Goal: Register for event/course

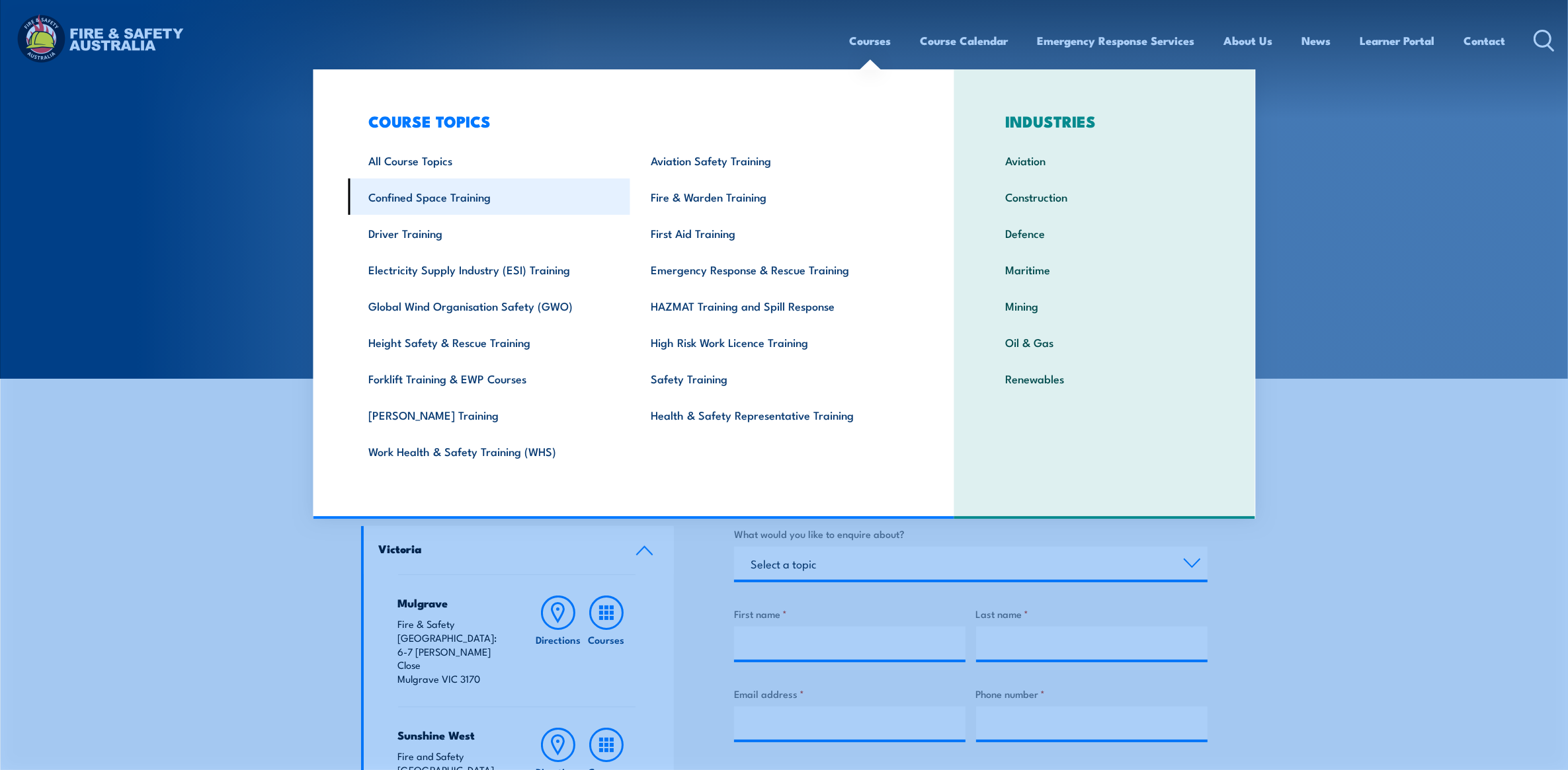
click at [456, 194] on link "Confined Space Training" at bounding box center [488, 196] width 282 height 37
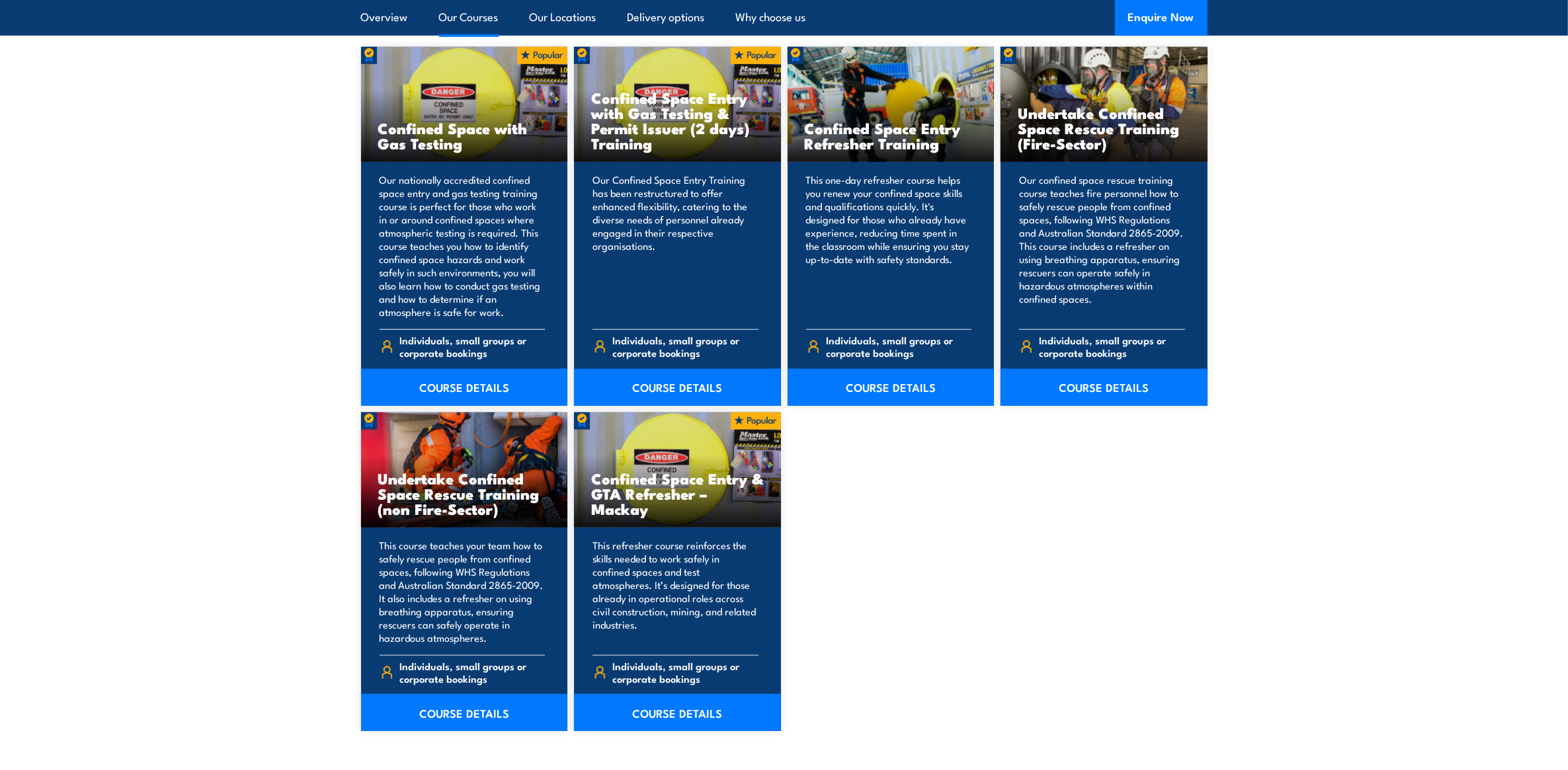
scroll to position [1075, 0]
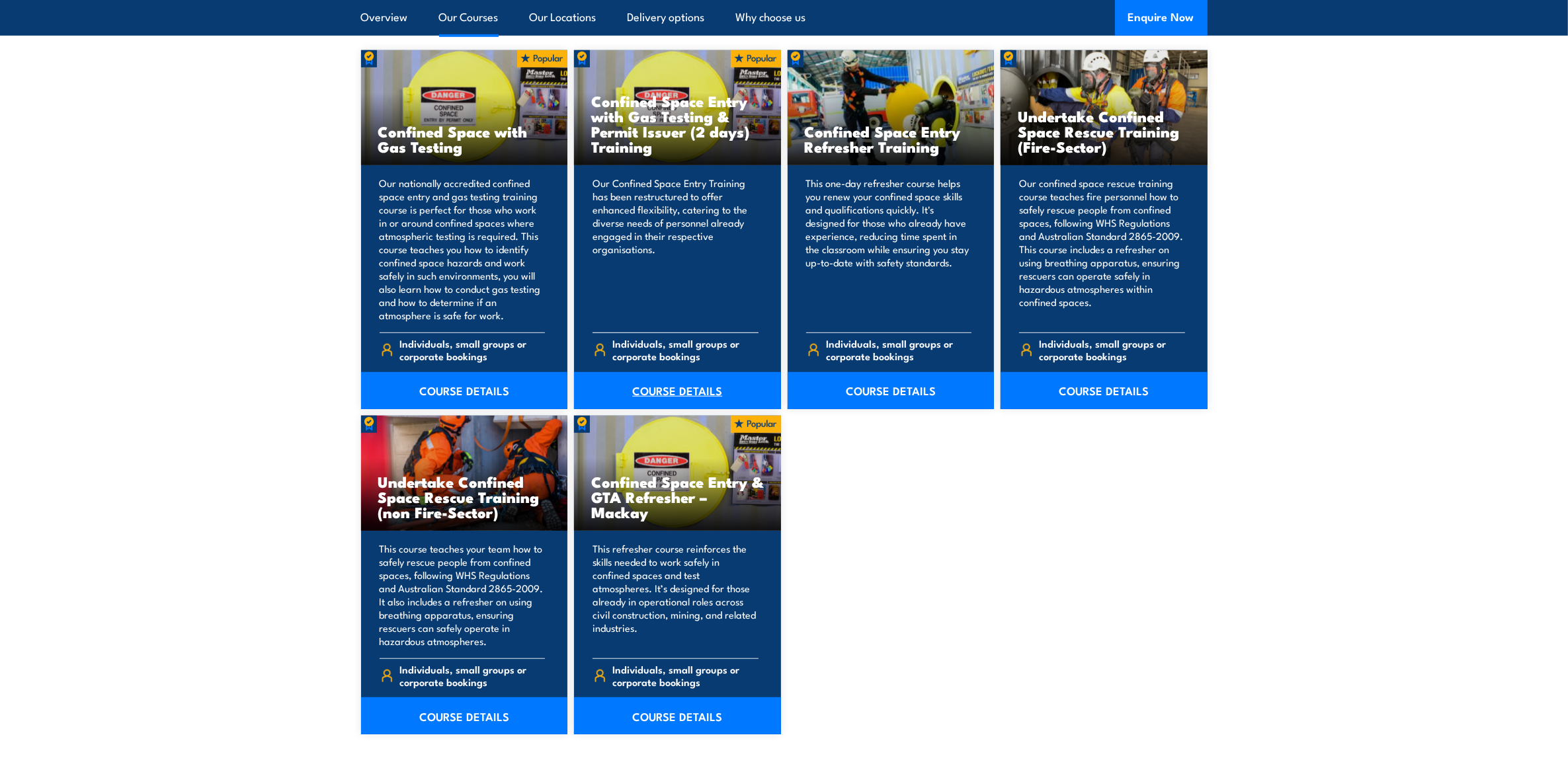
click at [637, 386] on link "COURSE DETAILS" at bounding box center [677, 390] width 207 height 37
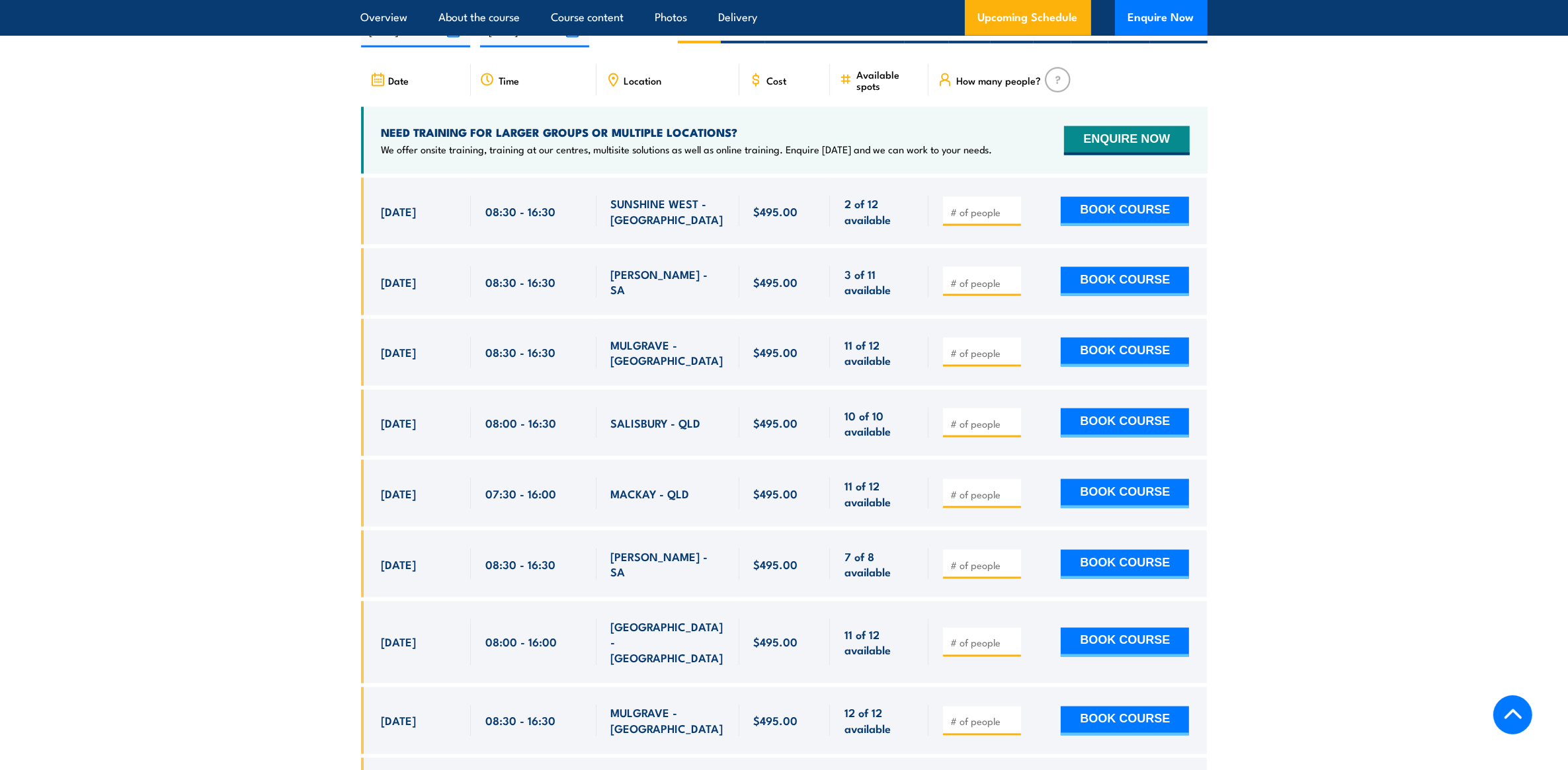
scroll to position [2397, 0]
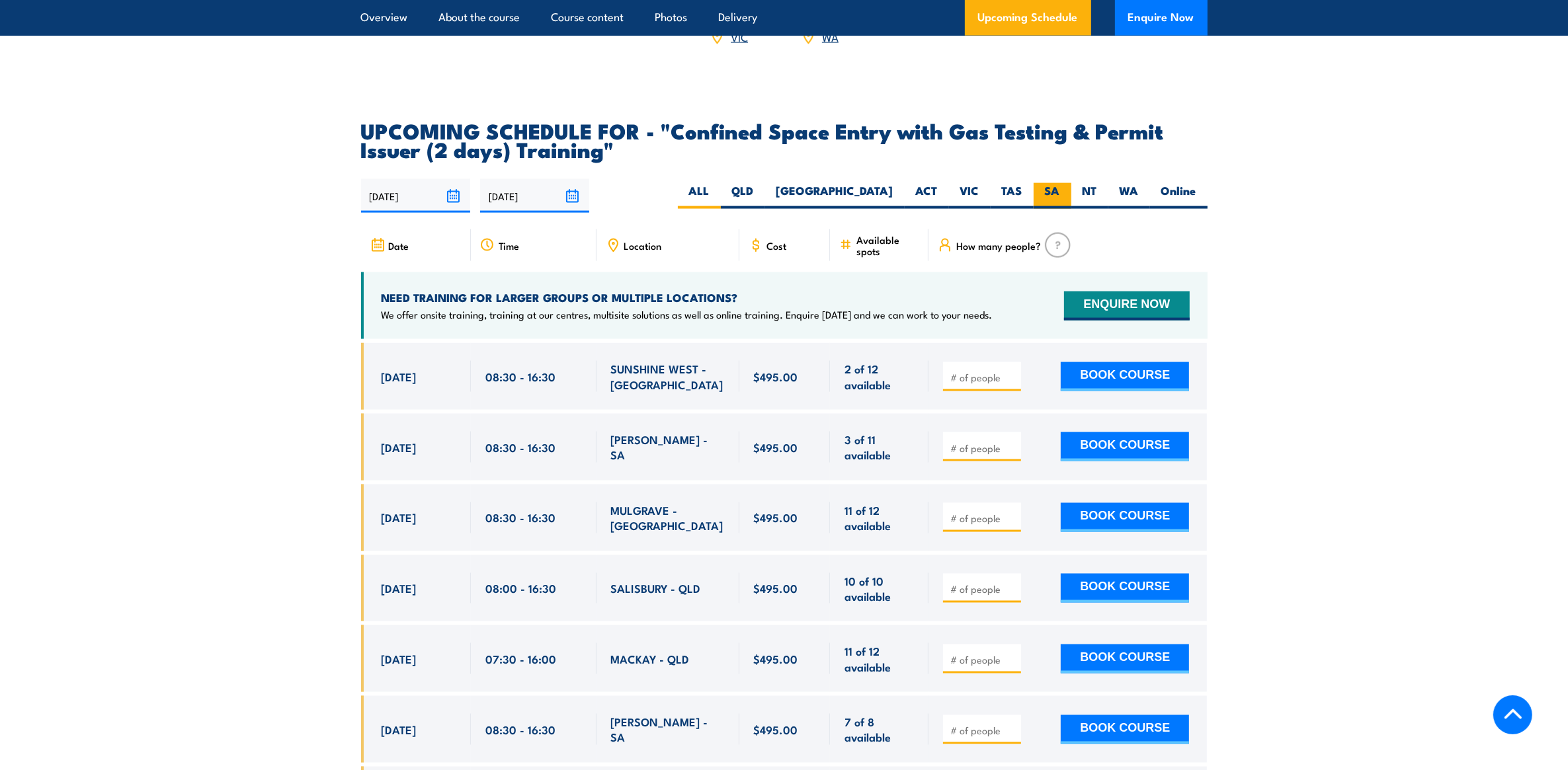
click at [1042, 196] on label "SA" at bounding box center [1052, 196] width 37 height 26
click at [1060, 192] on input "SA" at bounding box center [1065, 188] width 9 height 9
radio input "true"
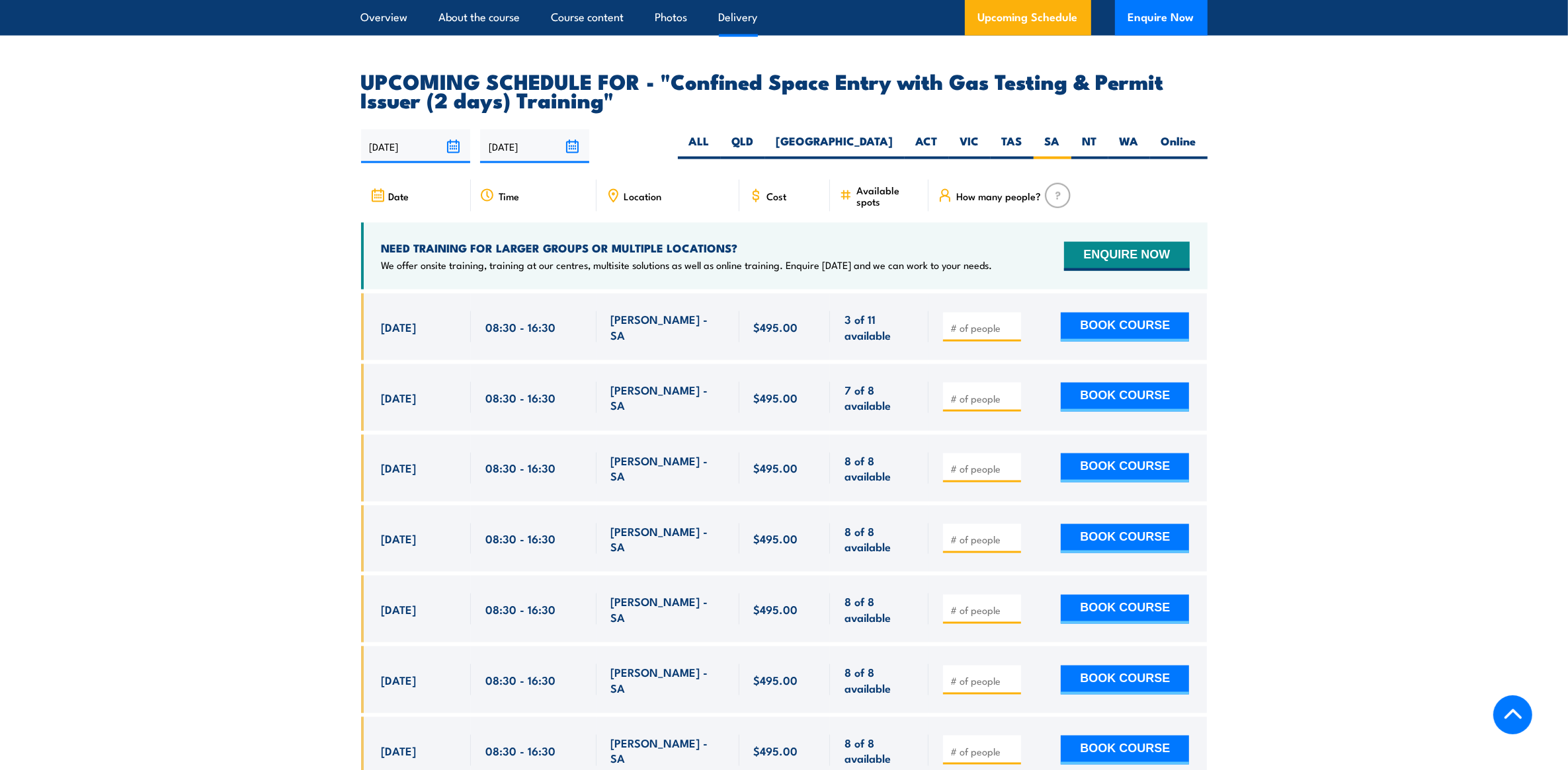
scroll to position [2432, 0]
